Goal: Find specific page/section: Find specific page/section

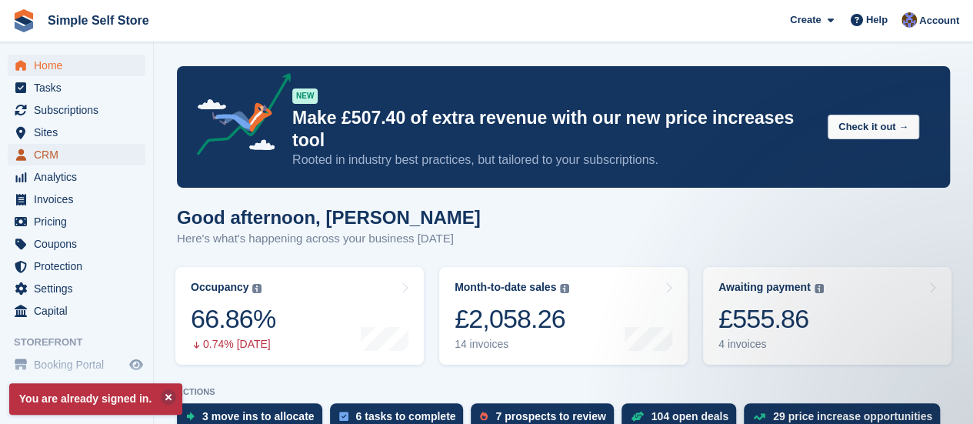
click at [51, 151] on span "CRM" at bounding box center [80, 155] width 92 height 22
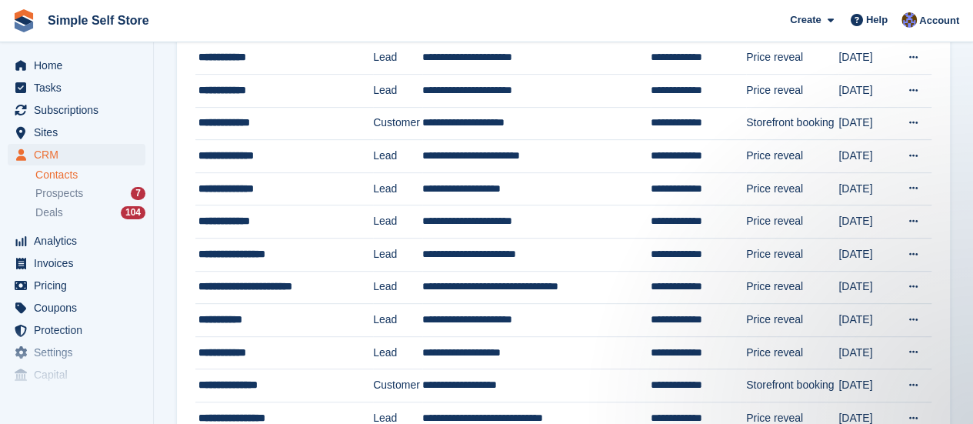
scroll to position [246, 0]
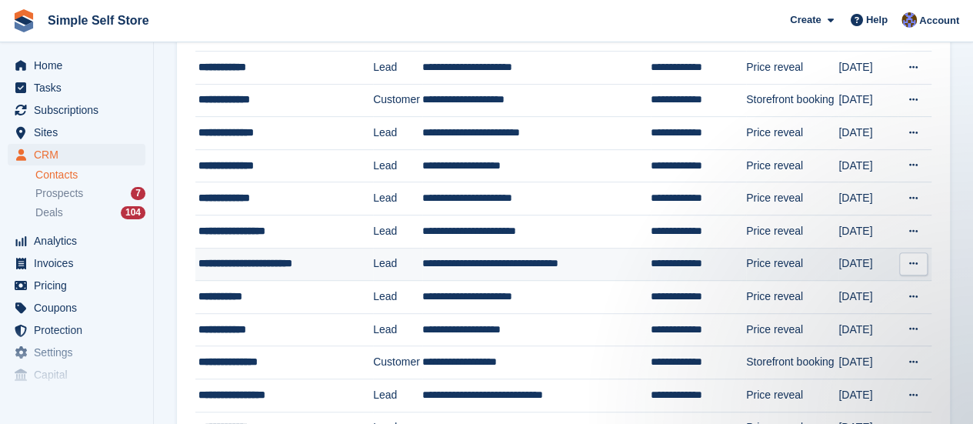
click at [537, 260] on td "**********" at bounding box center [536, 264] width 228 height 33
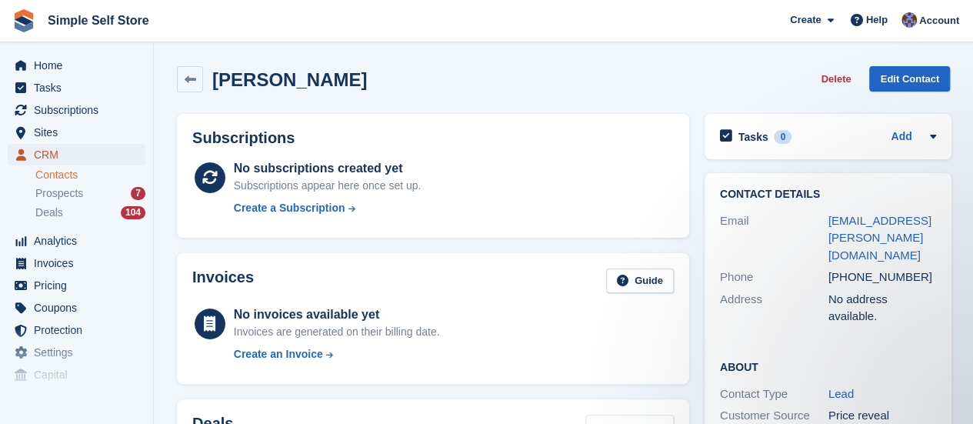
click at [49, 146] on span "CRM" at bounding box center [80, 155] width 92 height 22
